Goal: Information Seeking & Learning: Stay updated

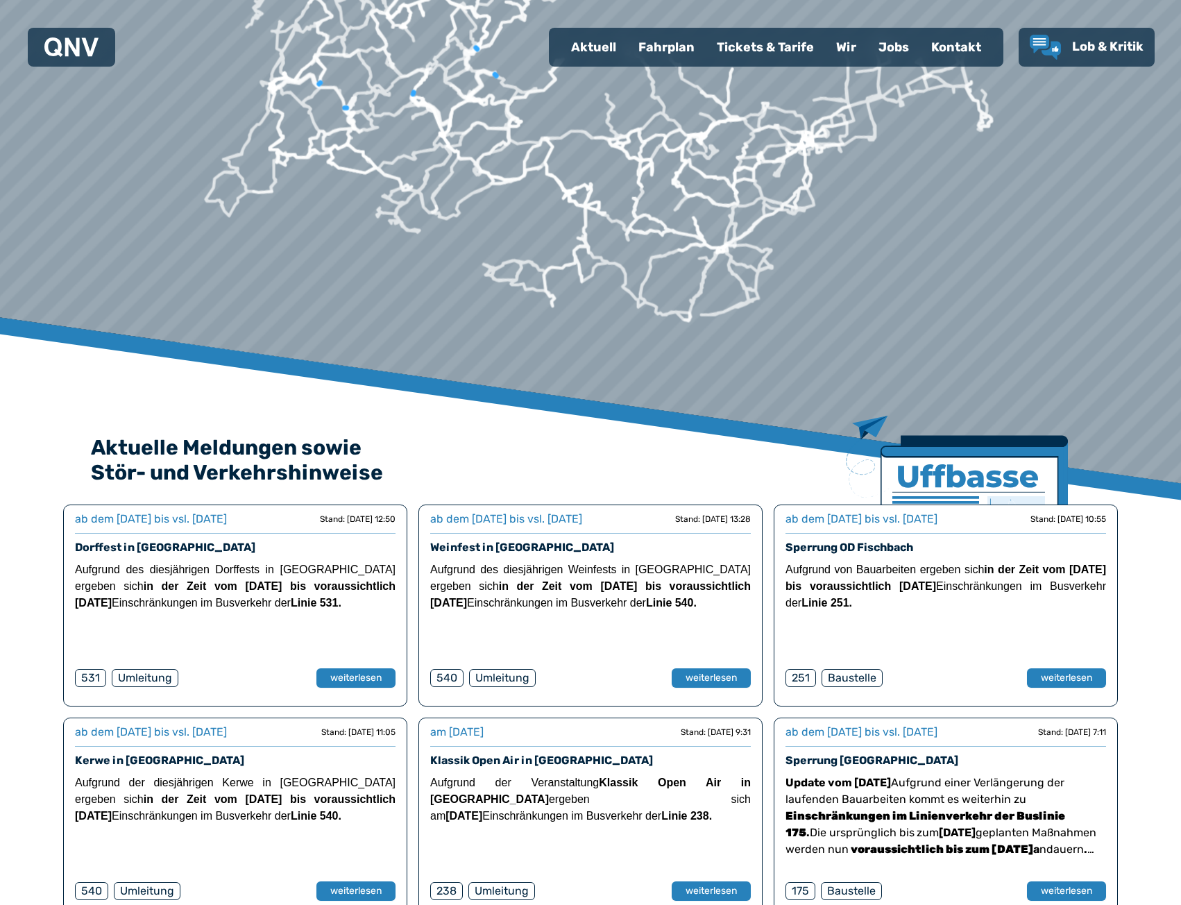
scroll to position [486, 0]
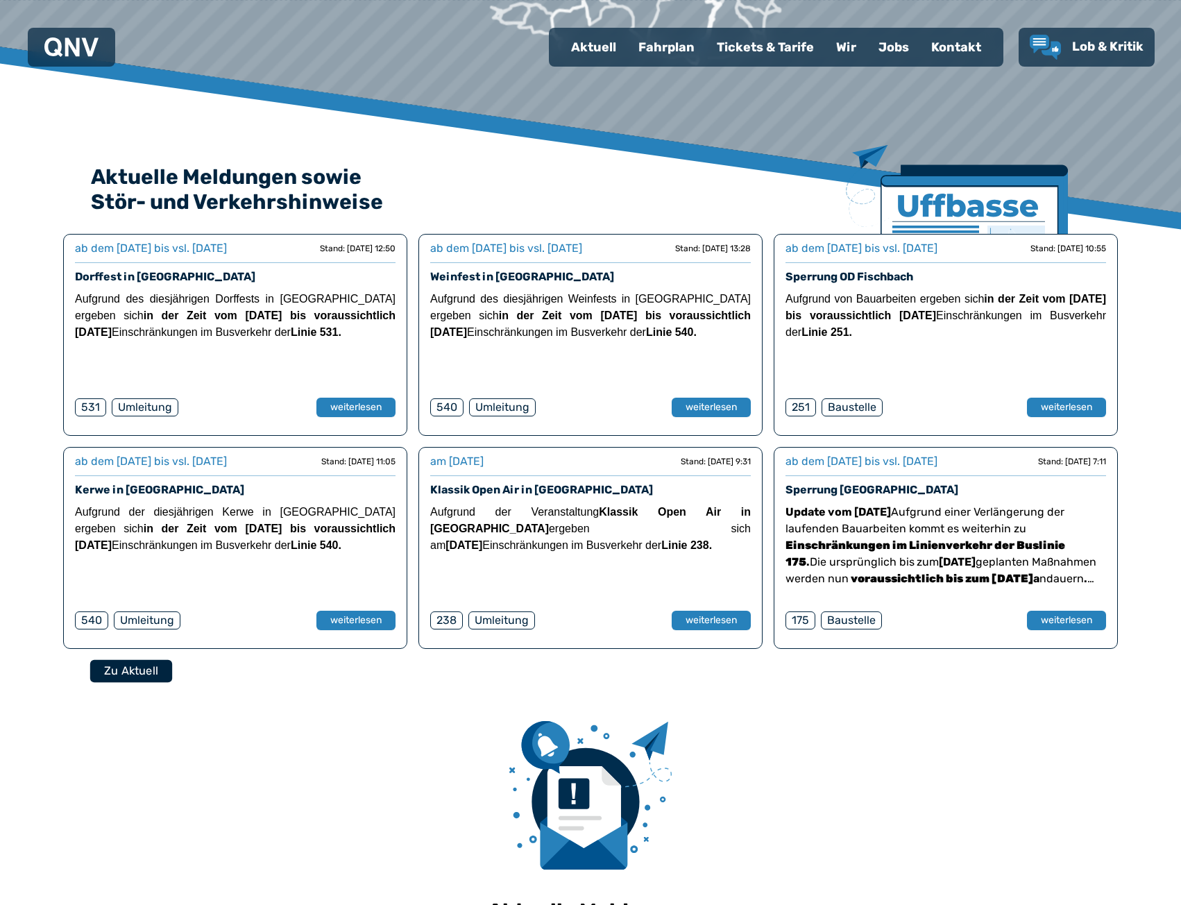
click at [154, 672] on button "Zu Aktuell" at bounding box center [131, 670] width 82 height 23
select select "*"
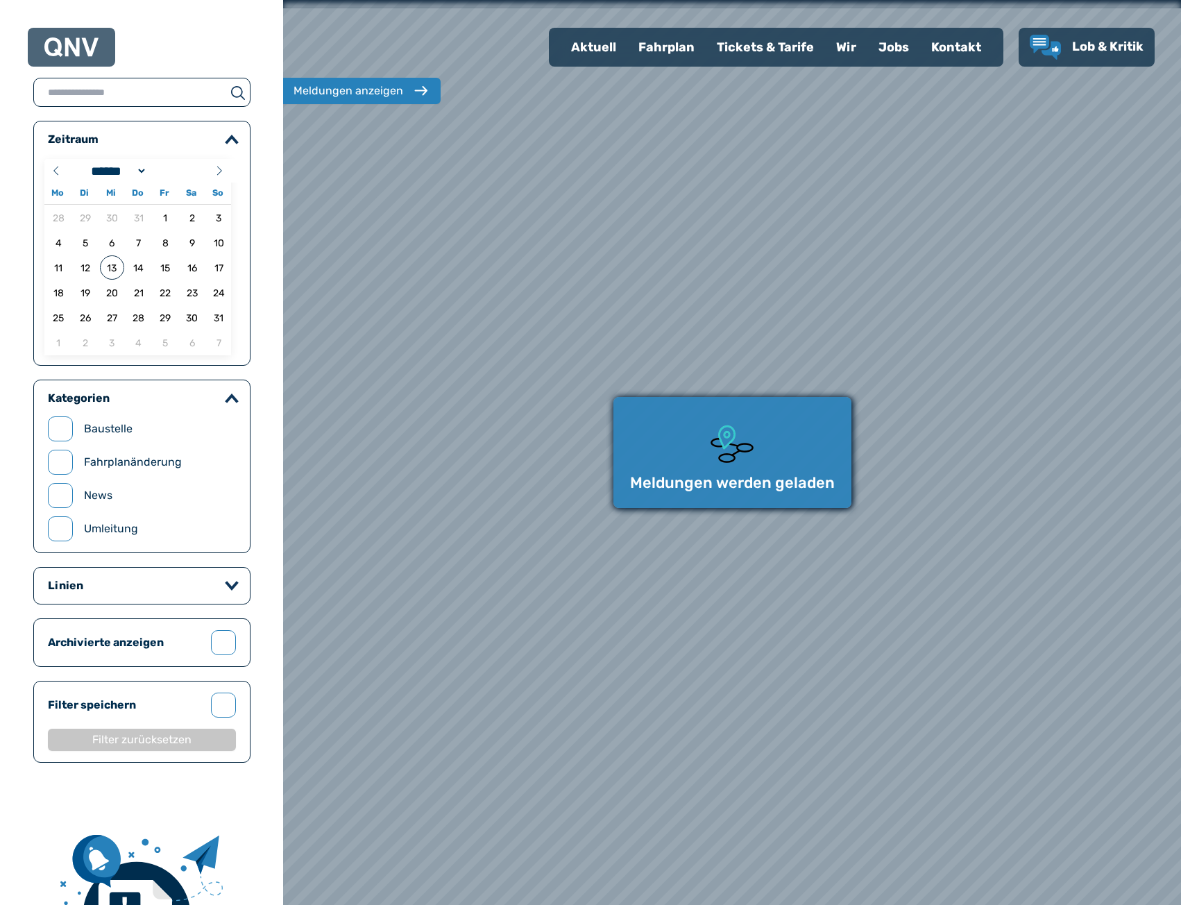
select select "*"
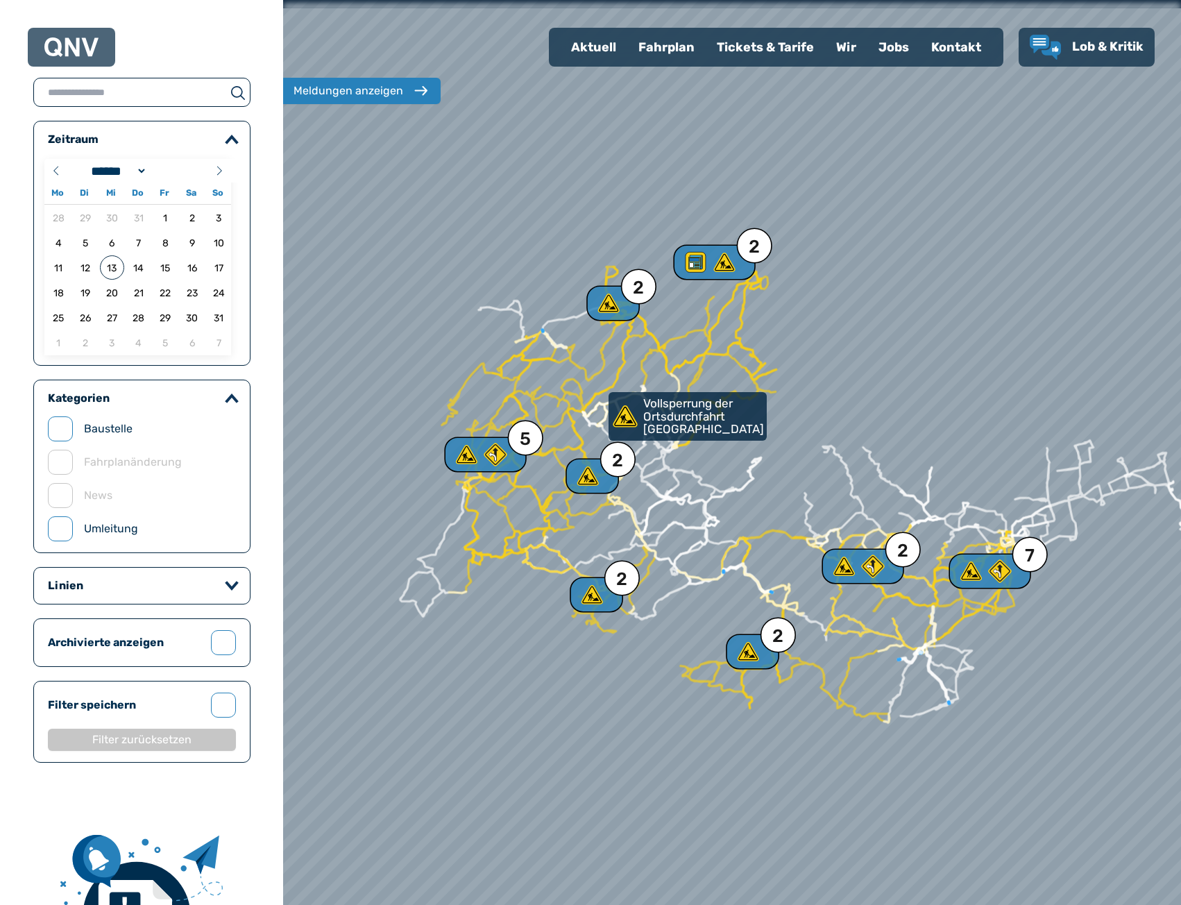
click at [734, 258] on icon at bounding box center [724, 262] width 24 height 24
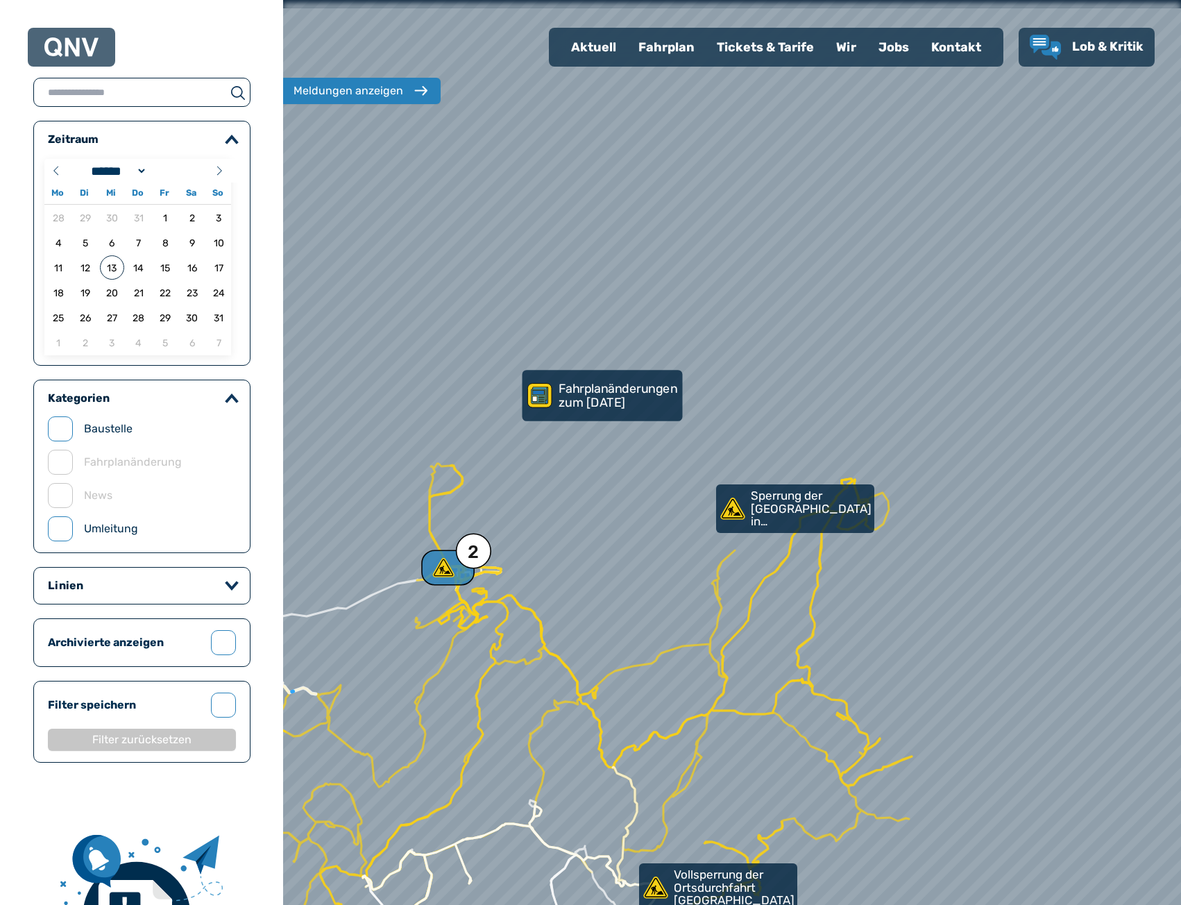
click at [615, 392] on p "Fahrplanänderungen zum [DATE]" at bounding box center [619, 395] width 121 height 27
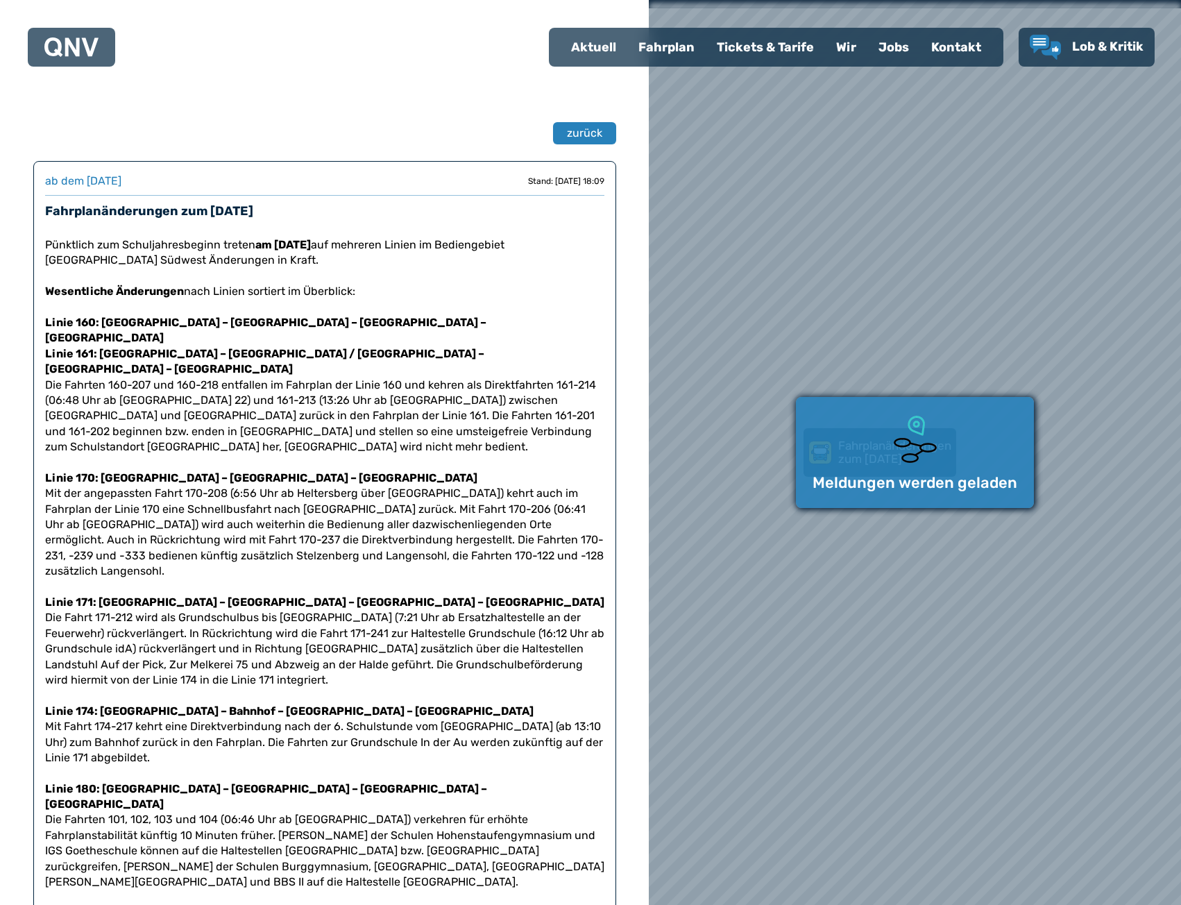
drag, startPoint x: 594, startPoint y: 41, endPoint x: 595, endPoint y: 57, distance: 16.0
click at [594, 41] on div "Aktuell" at bounding box center [593, 47] width 67 height 36
select select "*"
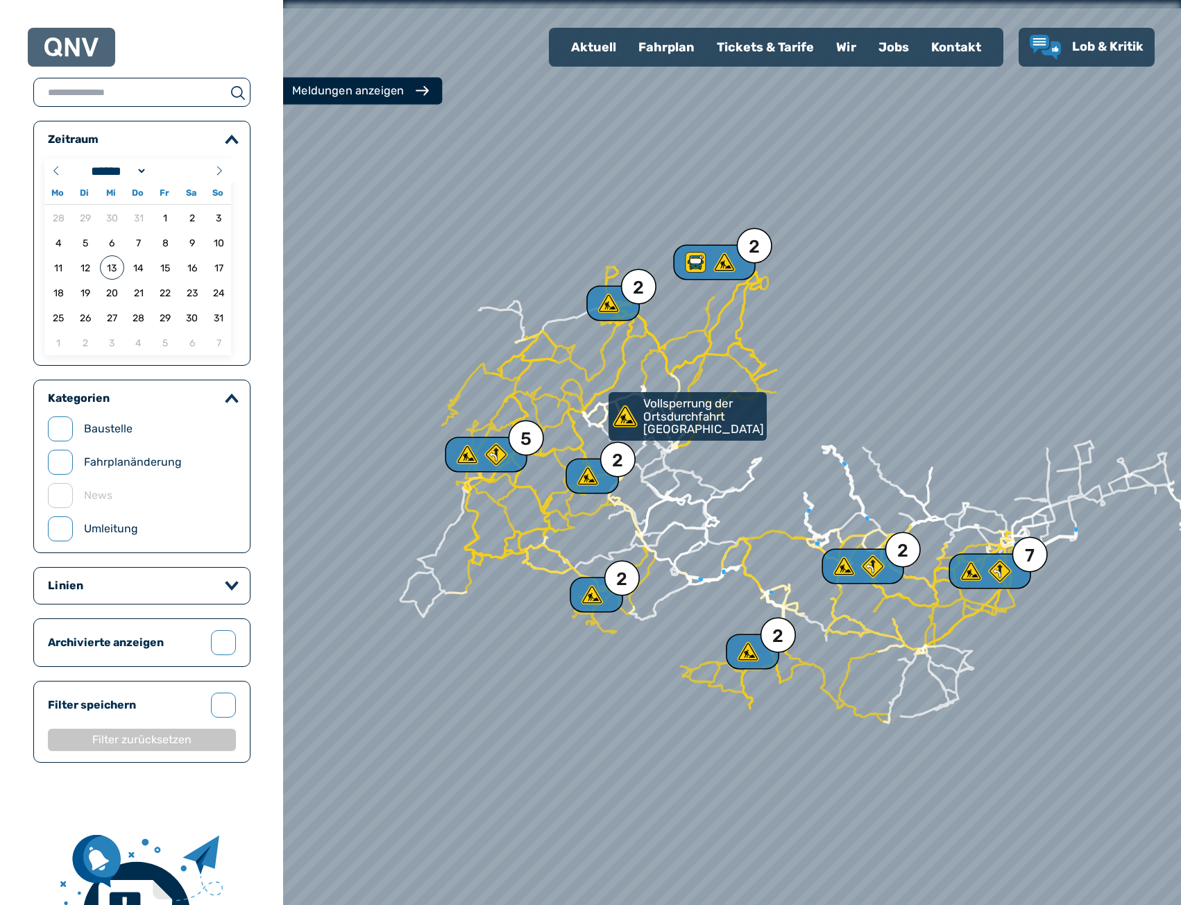
click at [320, 80] on button "Meldungen anzeigen" at bounding box center [360, 91] width 164 height 27
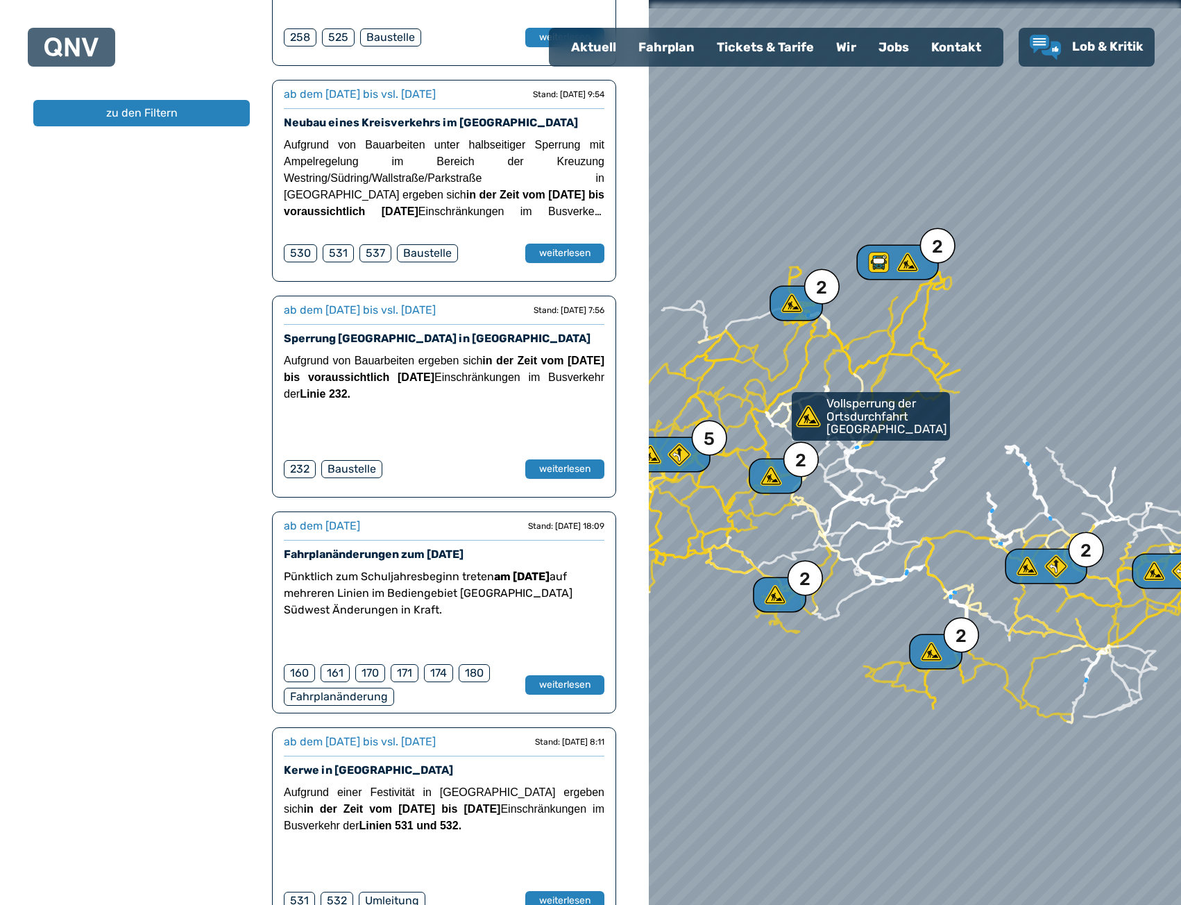
scroll to position [2013, 0]
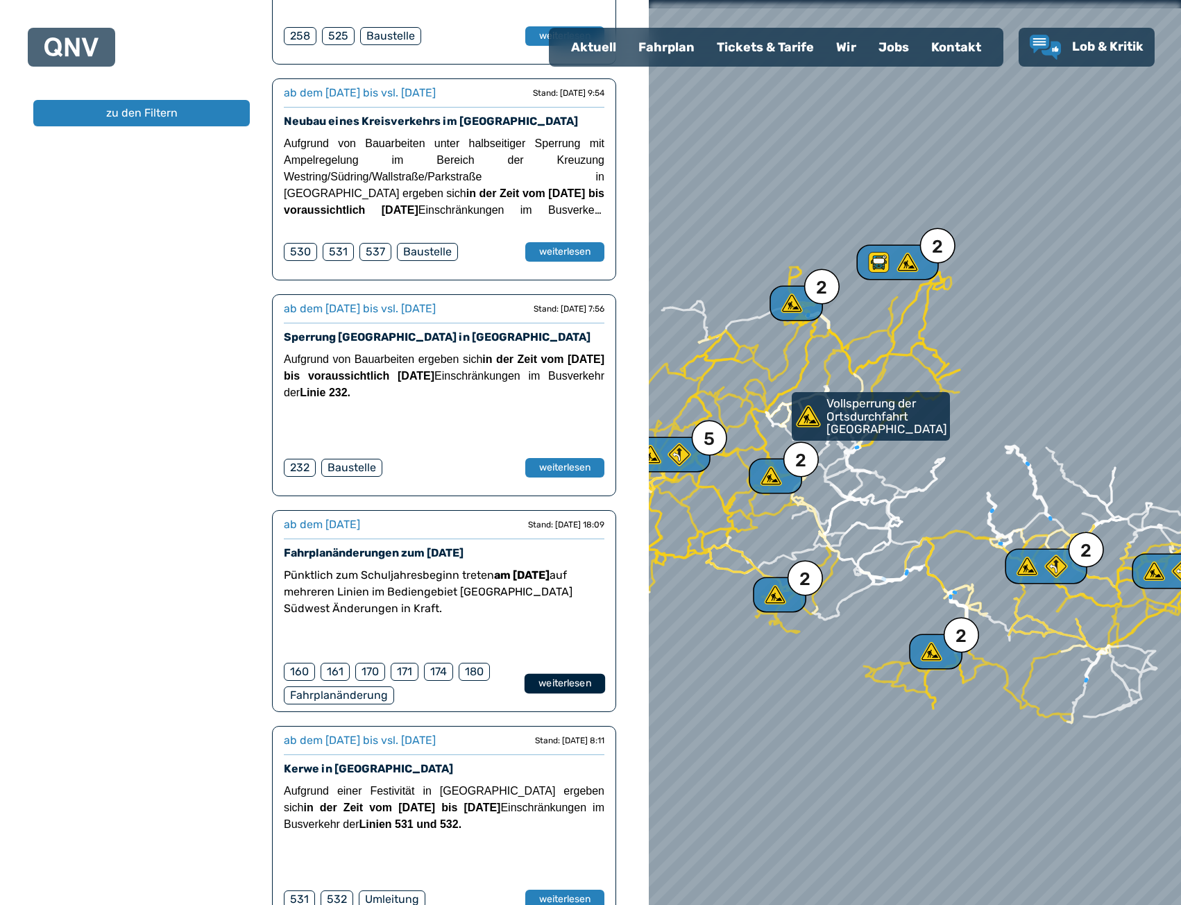
click at [568, 674] on button "weiterlesen" at bounding box center [565, 684] width 81 height 20
